Goal: Transaction & Acquisition: Purchase product/service

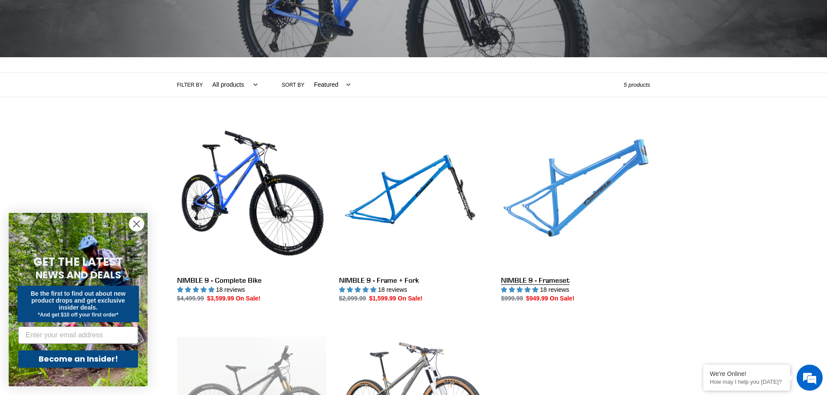
scroll to position [174, 0]
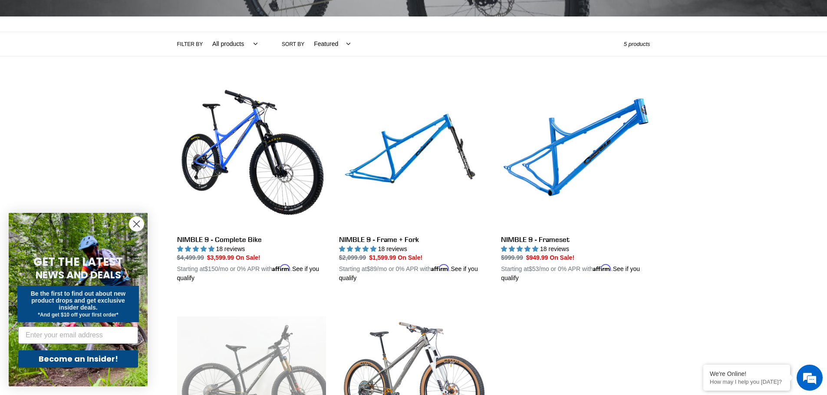
click at [135, 223] on icon "Close dialog" at bounding box center [136, 224] width 15 height 15
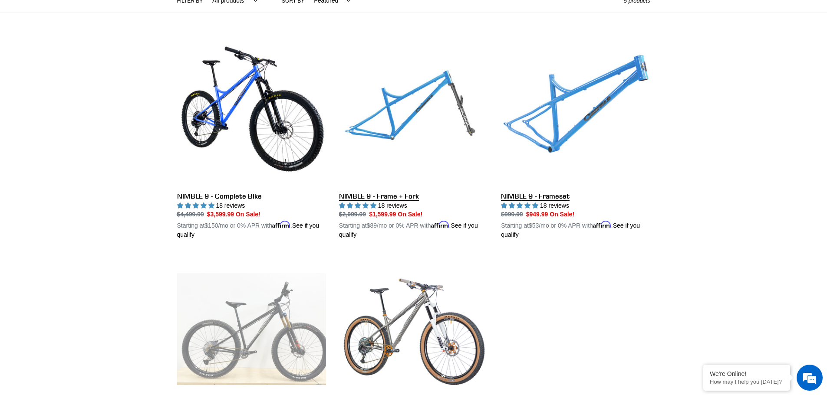
scroll to position [260, 0]
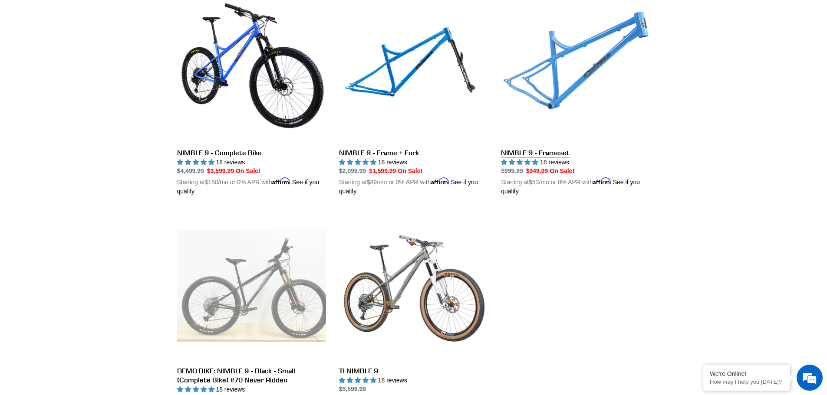
click at [548, 150] on link "NIMBLE 9 - Frameset" at bounding box center [575, 94] width 149 height 203
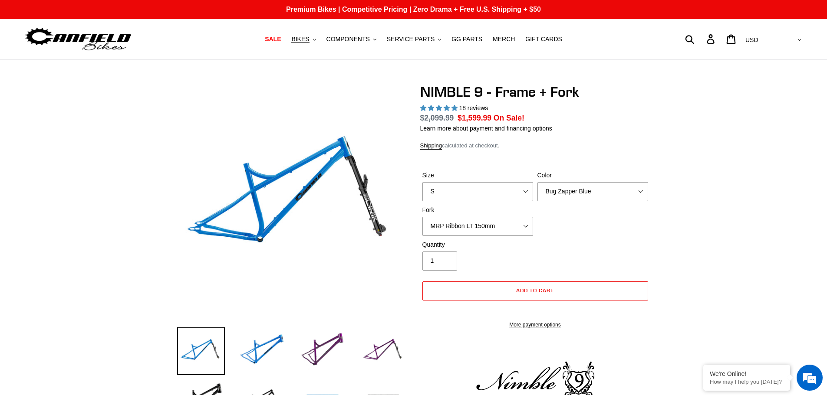
select select "highest-rating"
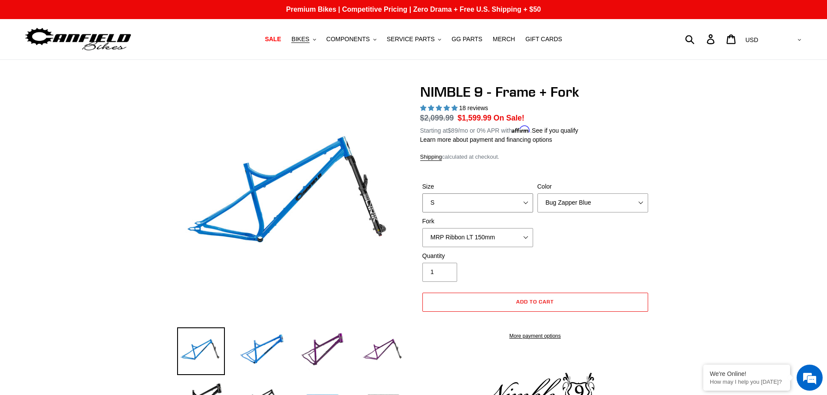
click at [463, 203] on select "S M L XL" at bounding box center [477, 203] width 111 height 19
select select "M"
click at [422, 194] on select "S M L XL" at bounding box center [477, 203] width 111 height 19
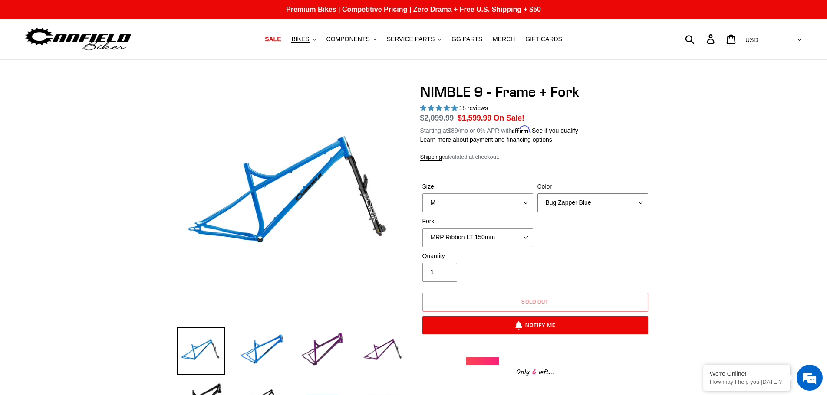
click at [573, 200] on select "Bug Zapper Blue Purple Haze - Sold Out Galaxy Black" at bounding box center [592, 203] width 111 height 19
click at [537, 194] on select "Bug Zapper Blue Purple Haze - Sold Out Galaxy Black" at bounding box center [592, 203] width 111 height 19
click at [315, 351] on img at bounding box center [323, 352] width 48 height 48
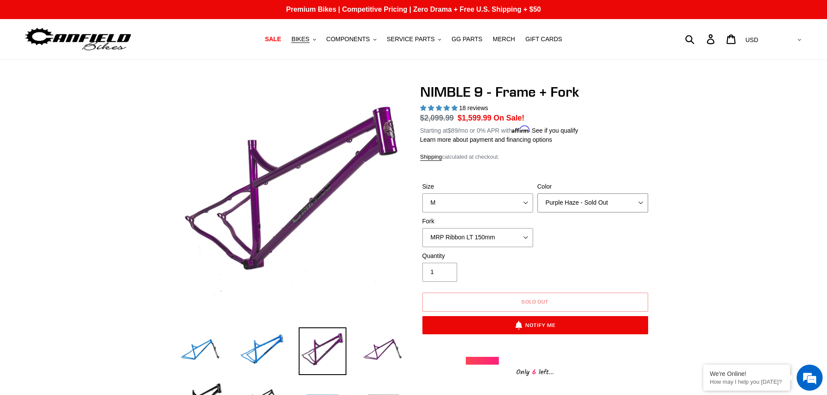
click at [582, 200] on select "Bug Zapper Blue Purple Haze - Sold Out Galaxy Black" at bounding box center [592, 203] width 111 height 19
select select "Galaxy Black"
click at [537, 194] on select "Bug Zapper Blue Purple Haze - Sold Out Galaxy Black" at bounding box center [592, 203] width 111 height 19
click at [490, 234] on select "MRP Ribbon LT 150mm Fox 36 Factory Grip X 150mm (Special Order) RockShox Lyrik …" at bounding box center [477, 237] width 111 height 19
click at [646, 229] on div "Size S M L XL Color Bug Zapper Blue Purple Haze - Sold Out Galaxy Black Fork MR…" at bounding box center [535, 216] width 230 height 69
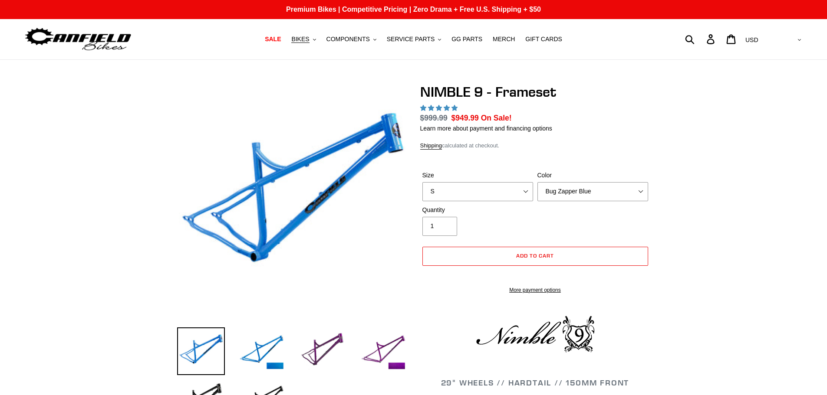
select select "highest-rating"
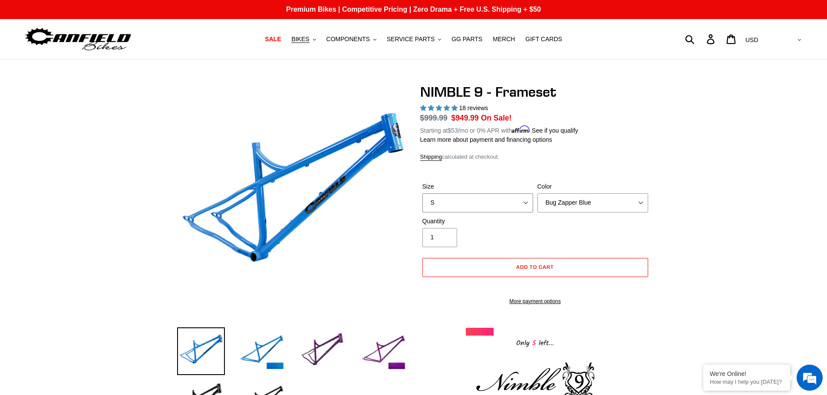
click at [464, 201] on select "S M L XL" at bounding box center [477, 203] width 111 height 19
select select "M"
click at [422, 194] on select "S M L XL" at bounding box center [477, 203] width 111 height 19
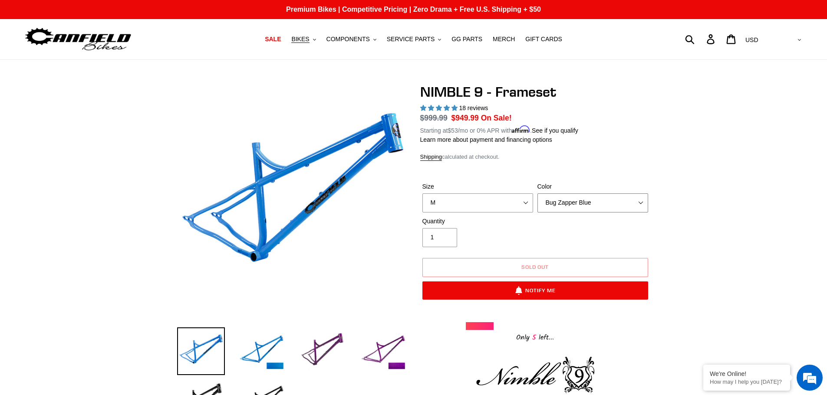
click at [568, 202] on select "Bug Zapper Blue Purple Haze -Sold Out Galaxy Black" at bounding box center [592, 203] width 111 height 19
click at [568, 201] on select "Bug Zapper Blue Purple Haze -Sold Out Galaxy Black" at bounding box center [592, 203] width 111 height 19
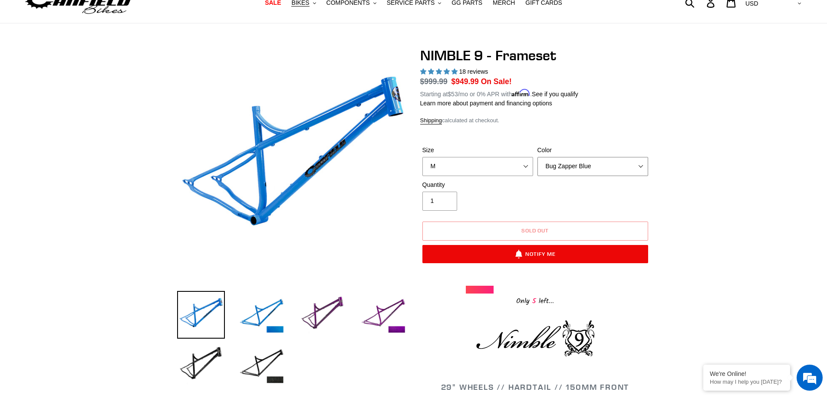
scroll to position [87, 0]
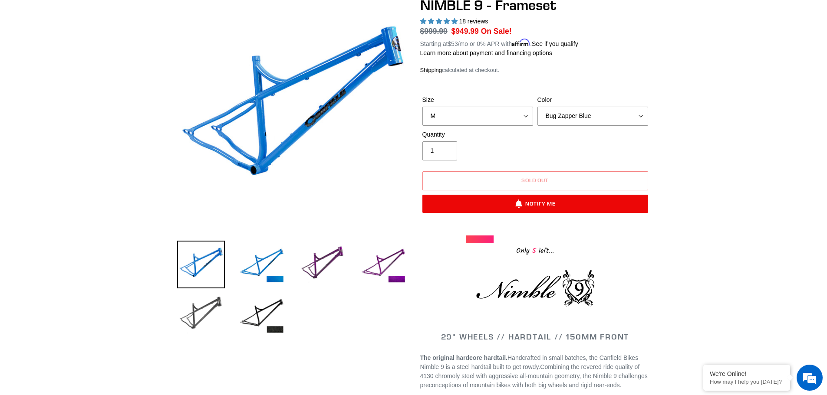
click at [202, 308] on img at bounding box center [201, 315] width 48 height 48
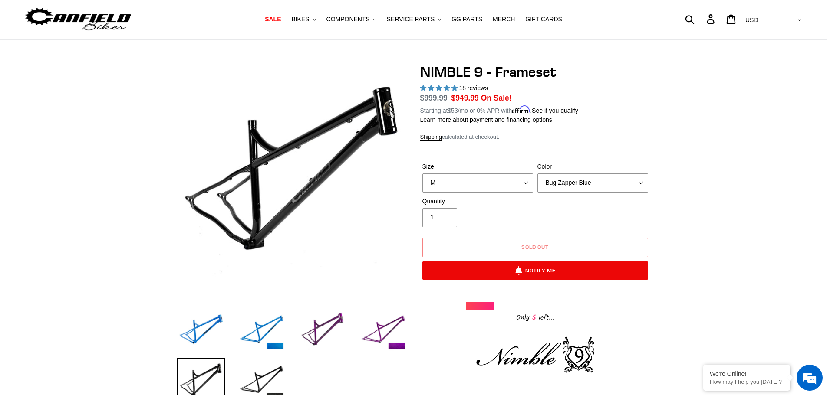
scroll to position [0, 0]
